Goal: Task Accomplishment & Management: Use online tool/utility

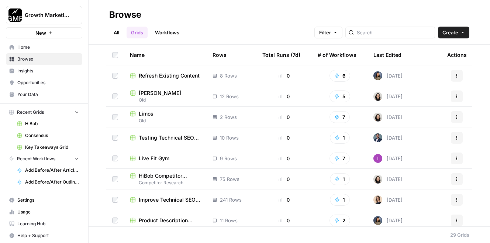
click at [42, 47] on span "Home" at bounding box center [48, 47] width 62 height 7
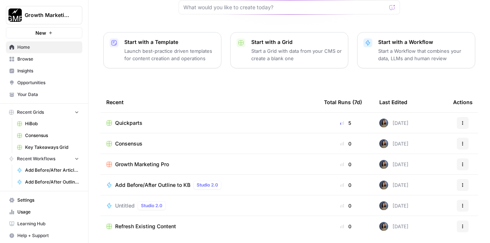
scroll to position [97, 0]
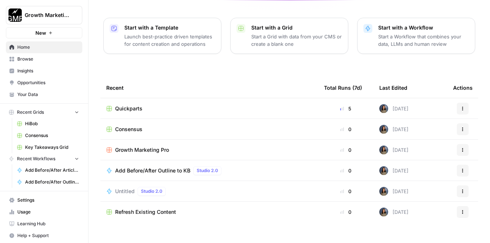
click at [133, 105] on span "Quickparts" at bounding box center [128, 108] width 27 height 7
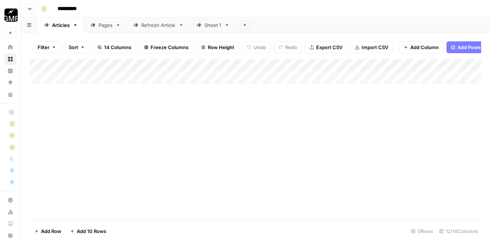
click at [216, 20] on link "Sheet 1" at bounding box center [213, 25] width 46 height 15
click at [211, 25] on div "Sheet 1" at bounding box center [213, 24] width 17 height 7
type input "*"
type input "**********"
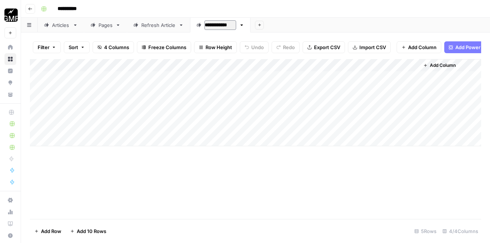
click at [410, 76] on div "Add Column" at bounding box center [255, 102] width 451 height 87
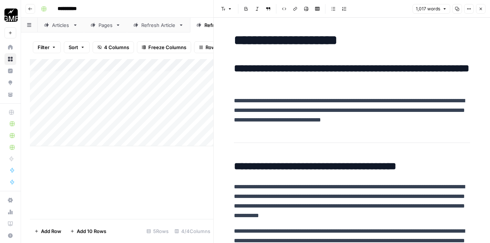
click at [483, 9] on span "Close" at bounding box center [483, 9] width 0 height 0
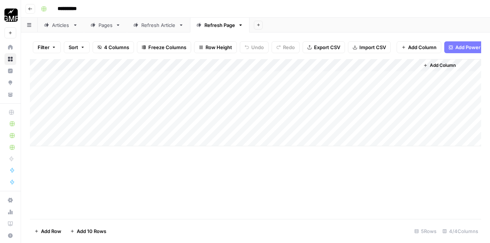
click at [411, 103] on div "Add Column" at bounding box center [255, 102] width 451 height 87
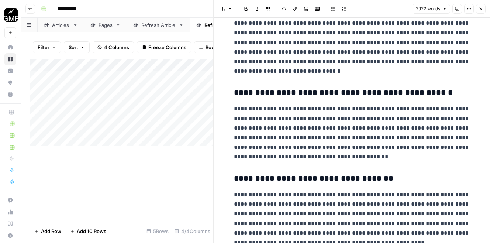
scroll to position [3999, 0]
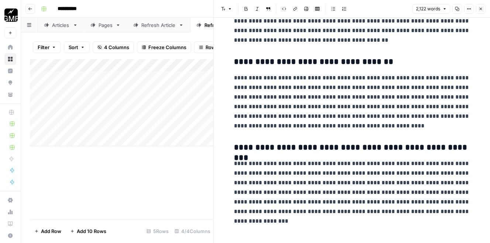
click at [481, 10] on icon "button" at bounding box center [481, 9] width 4 height 4
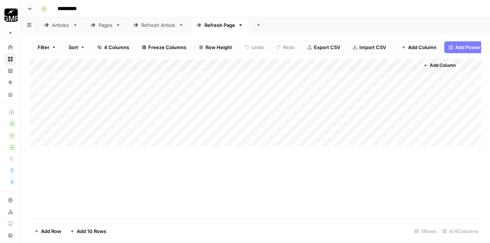
click at [413, 129] on div "Add Column" at bounding box center [255, 102] width 451 height 87
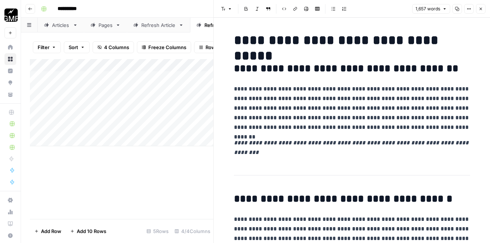
click at [480, 11] on icon "button" at bounding box center [481, 9] width 4 height 4
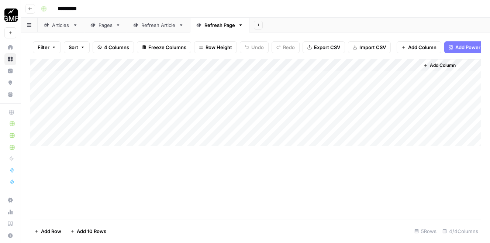
click at [290, 217] on div "Add Column" at bounding box center [255, 139] width 451 height 160
click at [418, 169] on div "Add Column" at bounding box center [255, 139] width 451 height 160
click at [410, 128] on div "Add Column" at bounding box center [255, 102] width 451 height 87
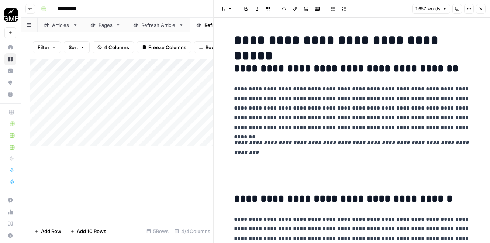
click at [458, 10] on icon "button" at bounding box center [457, 9] width 4 height 4
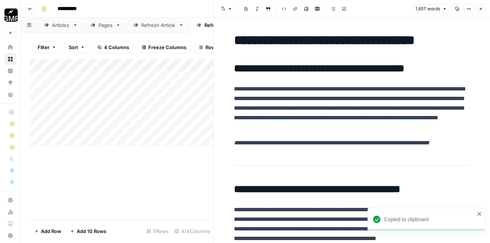
click at [158, 90] on div "Add Column" at bounding box center [121, 102] width 183 height 87
click at [481, 9] on icon "button" at bounding box center [481, 9] width 3 height 3
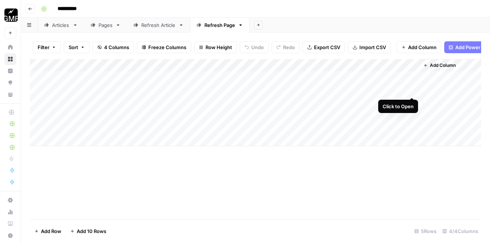
click at [411, 91] on div "Add Column" at bounding box center [255, 102] width 451 height 87
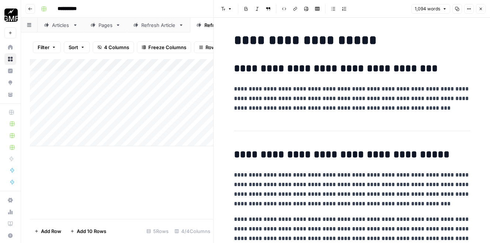
click at [457, 10] on icon "button" at bounding box center [458, 9] width 4 height 4
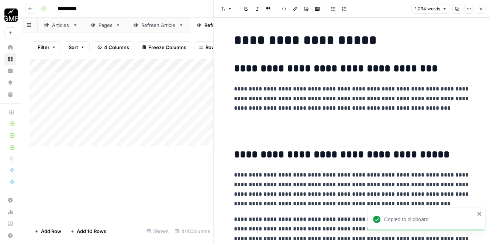
click at [457, 11] on button "Copy" at bounding box center [458, 9] width 10 height 10
click at [477, 12] on button "Close" at bounding box center [481, 9] width 10 height 10
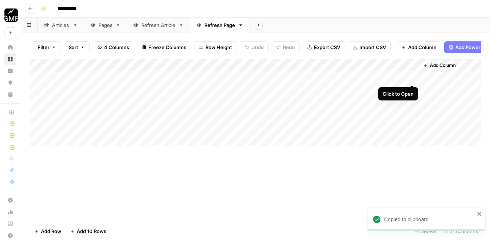
click at [411, 78] on div "Add Column" at bounding box center [255, 102] width 451 height 87
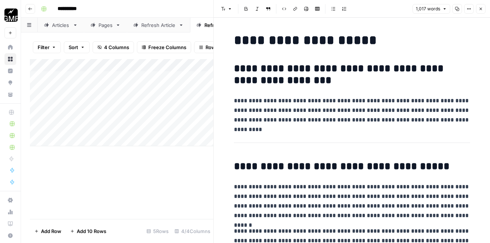
click at [459, 9] on icon "button" at bounding box center [458, 9] width 4 height 4
click at [480, 9] on icon "button" at bounding box center [481, 9] width 3 height 3
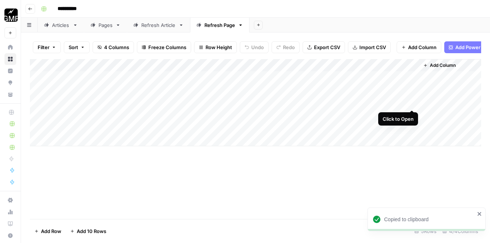
click at [412, 102] on div "Add Column" at bounding box center [255, 102] width 451 height 87
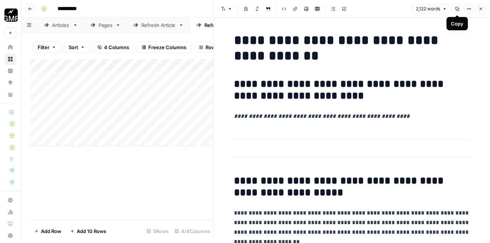
click at [459, 11] on button "Copy" at bounding box center [458, 9] width 10 height 10
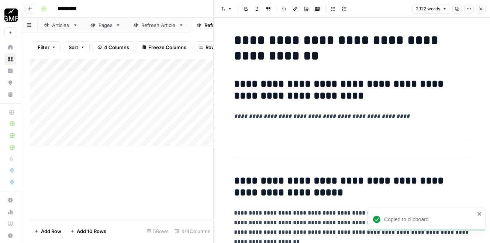
click at [483, 9] on span "Close" at bounding box center [483, 9] width 0 height 0
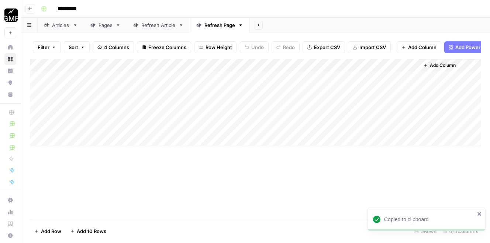
click at [412, 116] on div "Add Column" at bounding box center [255, 102] width 451 height 87
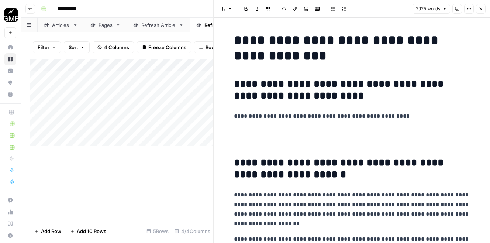
click at [457, 10] on icon "button" at bounding box center [457, 9] width 4 height 4
click at [480, 8] on icon "button" at bounding box center [481, 9] width 3 height 3
